Goal: Task Accomplishment & Management: Use online tool/utility

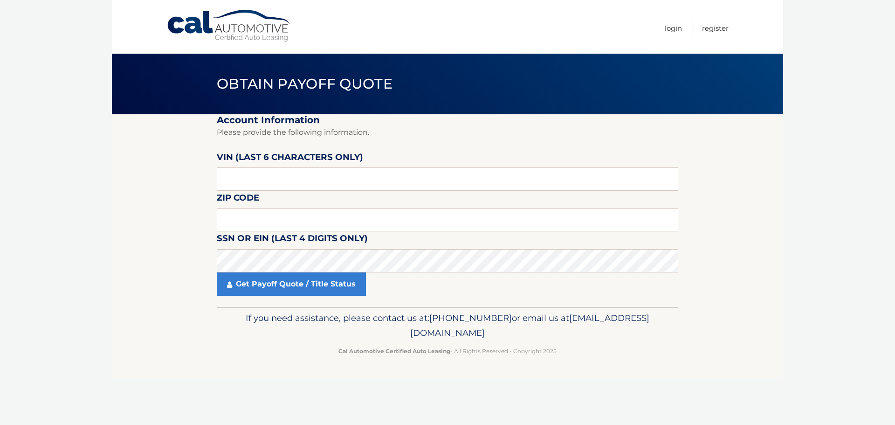
click at [150, 251] on section "Account Information Please provide the following information. [PERSON_NAME] (la…" at bounding box center [447, 210] width 671 height 192
click at [270, 221] on input "text" at bounding box center [447, 219] width 461 height 23
click at [242, 171] on input "text" at bounding box center [447, 178] width 461 height 23
click at [282, 225] on input "text" at bounding box center [447, 219] width 461 height 23
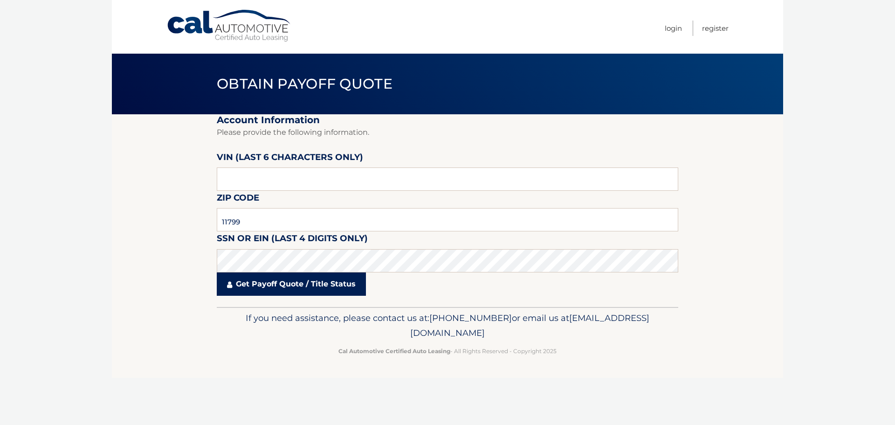
click at [286, 287] on link "Get Payoff Quote / Title Status" at bounding box center [291, 283] width 149 height 23
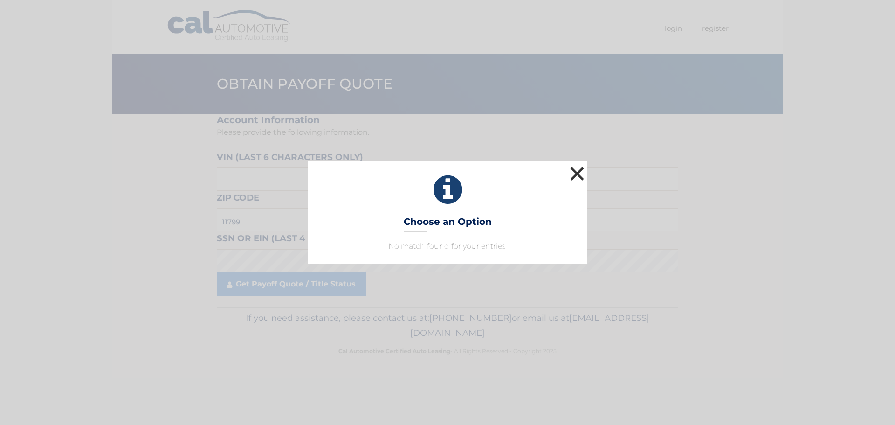
click at [577, 175] on button "×" at bounding box center [577, 173] width 19 height 19
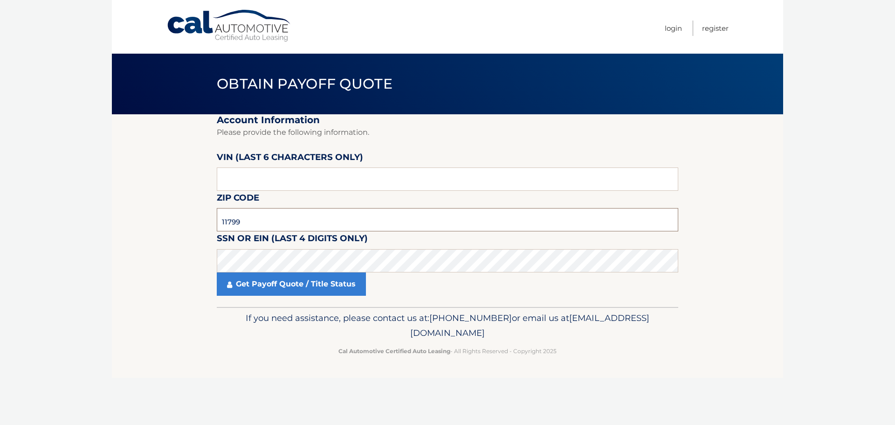
click at [237, 221] on input "11799" at bounding box center [447, 219] width 461 height 23
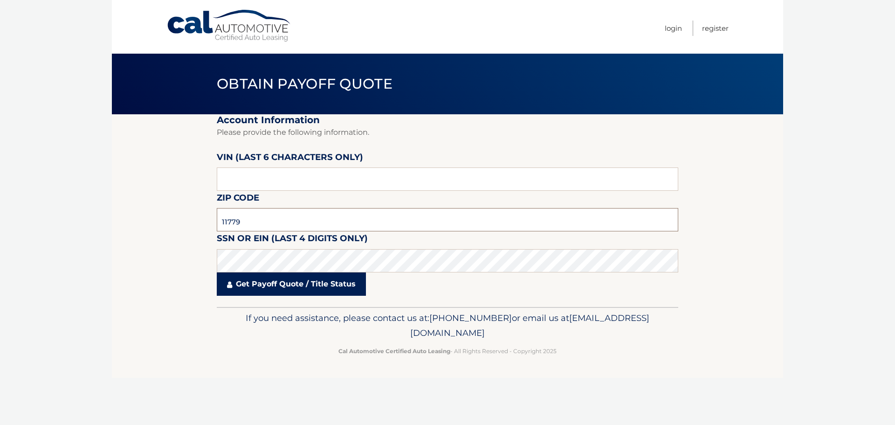
type input "11779"
click at [286, 283] on link "Get Payoff Quote / Title Status" at bounding box center [291, 283] width 149 height 23
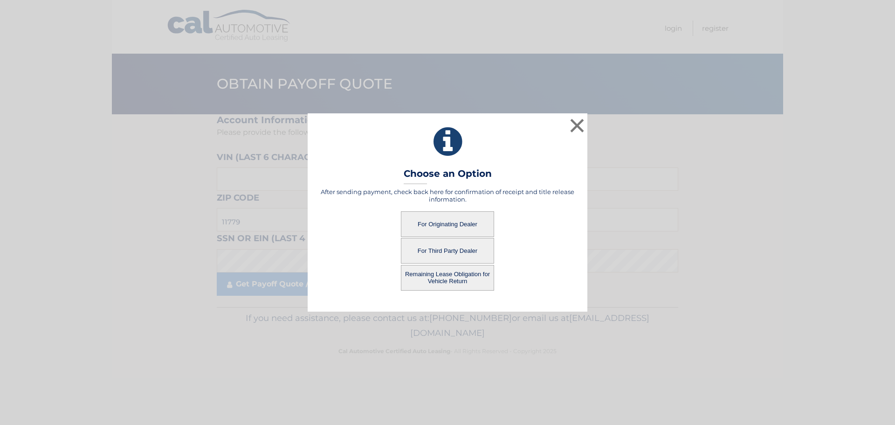
click at [444, 238] on button "For Third Party Dealer" at bounding box center [447, 251] width 93 height 26
click at [453, 223] on button "For Originating Dealer" at bounding box center [447, 224] width 93 height 26
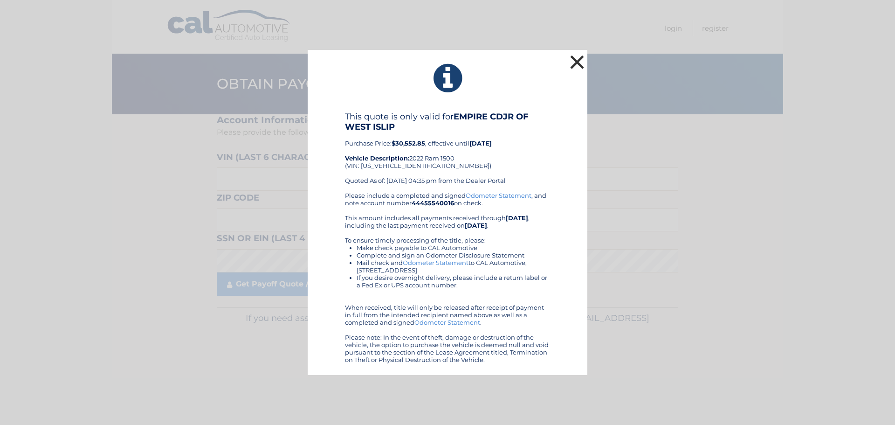
click at [578, 63] on button "×" at bounding box center [577, 62] width 19 height 19
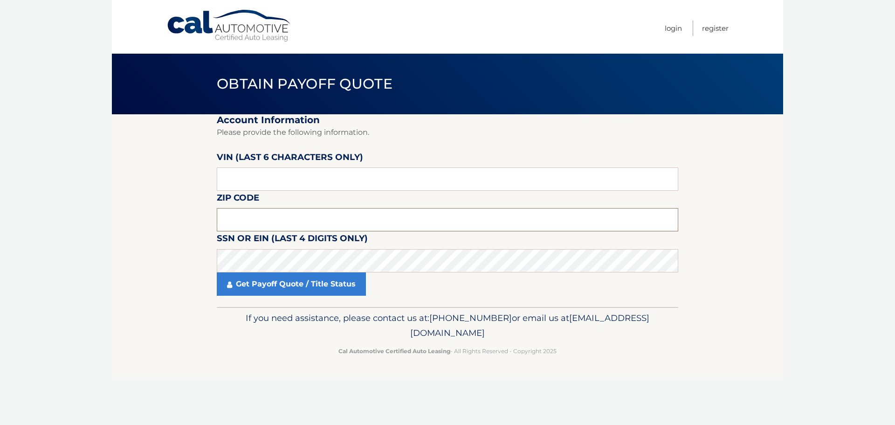
click at [269, 224] on input "text" at bounding box center [447, 219] width 461 height 23
type input "11779"
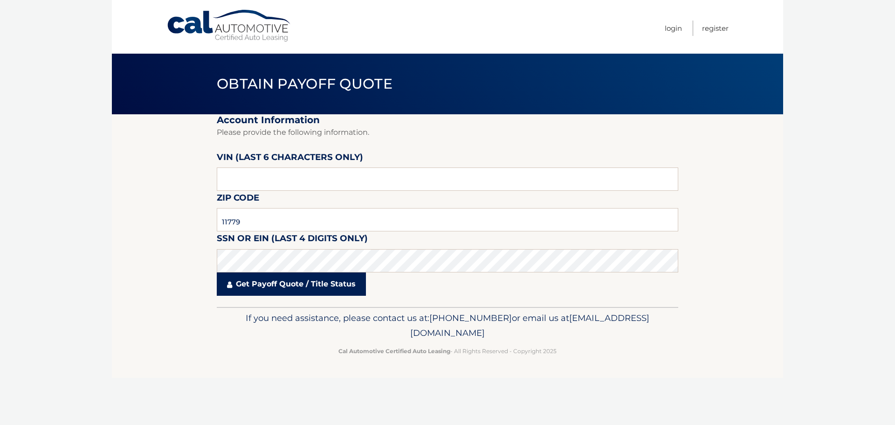
click at [302, 278] on link "Get Payoff Quote / Title Status" at bounding box center [291, 283] width 149 height 23
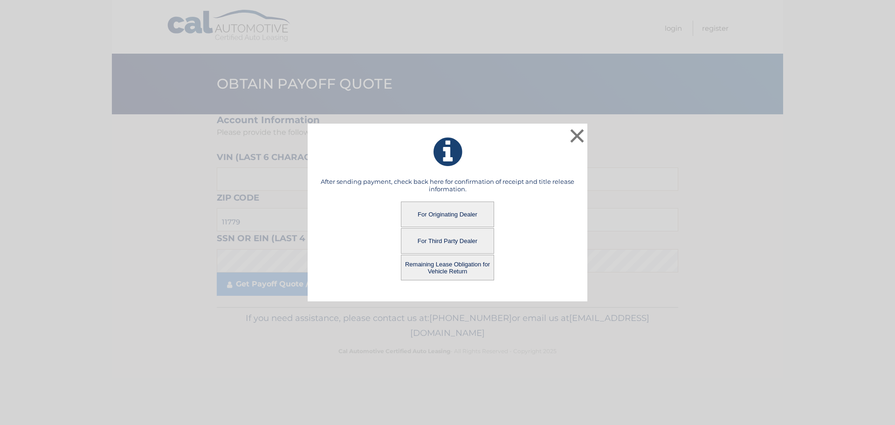
click at [448, 275] on button "Remaining Lease Obligation for Vehicle Return" at bounding box center [447, 267] width 93 height 26
click at [442, 269] on button "Remaining Lease Obligation for Vehicle Return" at bounding box center [447, 267] width 93 height 26
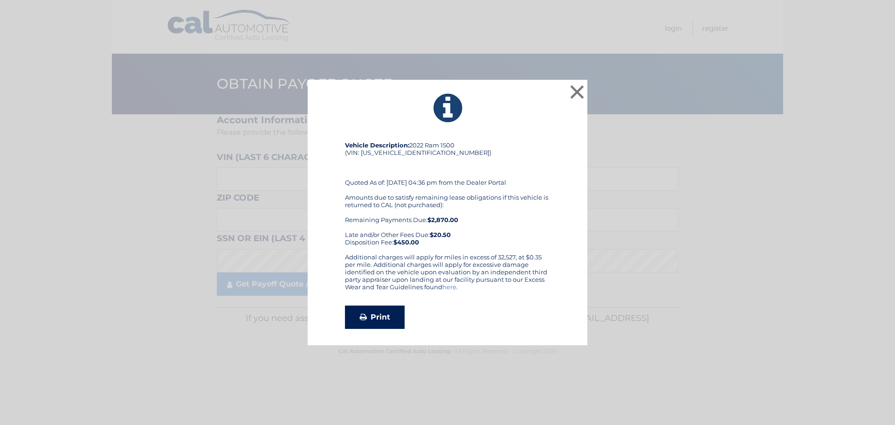
drag, startPoint x: 364, startPoint y: 302, endPoint x: 370, endPoint y: 307, distance: 7.4
click at [364, 302] on div "Vehicle Description: 2022 Ram 1500 (VIN: [US_VEHICLE_IDENTIFICATION_NUMBER]) Qu…" at bounding box center [447, 234] width 205 height 187
click at [376, 313] on link "Print" at bounding box center [375, 316] width 60 height 23
click at [401, 152] on div "Vehicle Description: 2022 Ram 1500 (VIN: 1C6RRFBG3NN348726) Quoted As of: 09/06…" at bounding box center [447, 197] width 205 height 112
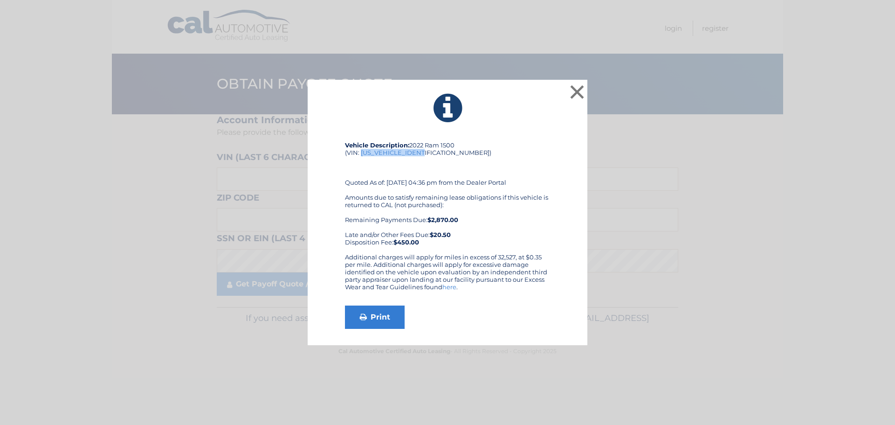
copy div "1C6RRFBG3NN348726"
click at [579, 96] on button "×" at bounding box center [577, 91] width 19 height 19
